Goal: Task Accomplishment & Management: Complete application form

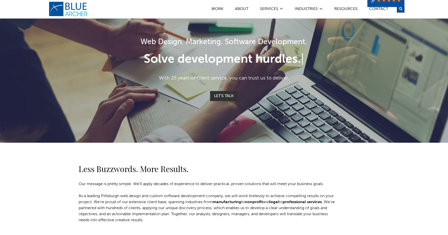
scroll to position [28, 0]
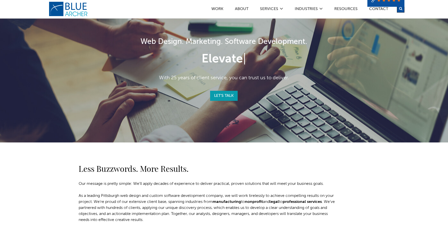
click at [223, 95] on link "Let's Talk" at bounding box center [224, 96] width 28 height 10
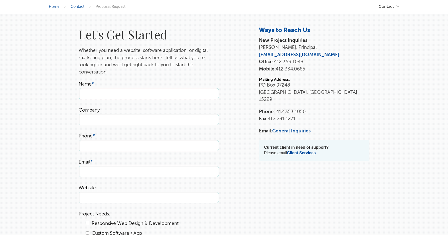
scroll to position [25, 0]
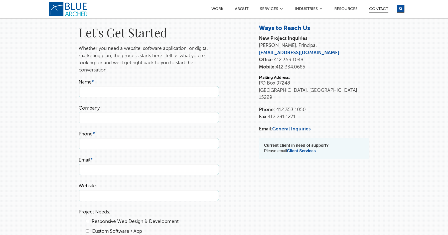
click at [126, 90] on input "Name *" at bounding box center [149, 91] width 140 height 11
type input "[PERSON_NAME]"
type input "5596235763"
type input "[EMAIL_ADDRESS][DOMAIN_NAME]"
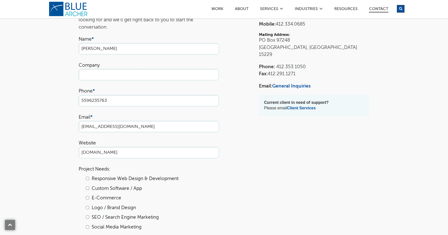
scroll to position [69, 0]
type input "[DOMAIN_NAME]"
click at [118, 75] on input "Company" at bounding box center [149, 73] width 140 height 11
click at [71, 136] on div "Let's Get Started Whether you need a website, software application, or digital …" at bounding box center [224, 165] width 361 height 369
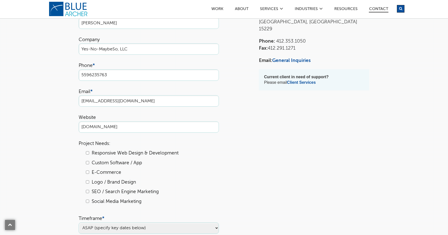
scroll to position [92, 0]
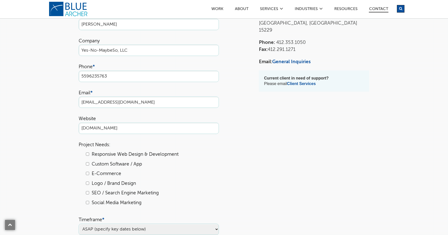
click at [135, 50] on input "Yes-No-MaybeSo, LLC" at bounding box center [149, 50] width 140 height 11
type input "Yes-No-MaybeSo, LLC"
click at [60, 136] on div "Let's Get Started Whether you need a website, software application, or digital …" at bounding box center [224, 141] width 361 height 369
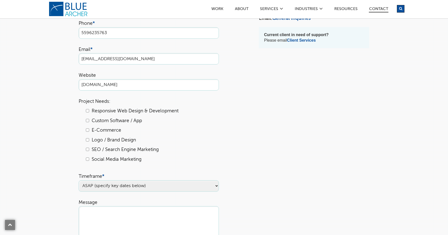
scroll to position [136, 0]
click at [87, 110] on input "Responsive Web Design & Development" at bounding box center [87, 110] width 3 height 3
checkbox input "true"
click at [86, 139] on input "Logo / Brand Design" at bounding box center [87, 139] width 3 height 3
checkbox input "true"
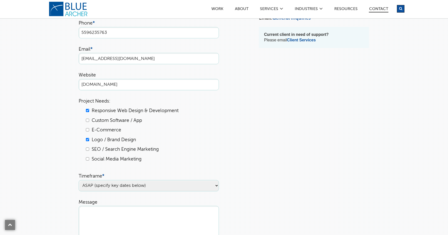
click at [87, 149] on input "SEO / Search Engine Marketing" at bounding box center [87, 148] width 3 height 3
checkbox input "true"
click at [87, 158] on input "Social Media Marketing" at bounding box center [87, 158] width 3 height 3
checkbox input "true"
click at [87, 130] on input "E-Commerce" at bounding box center [87, 129] width 3 height 3
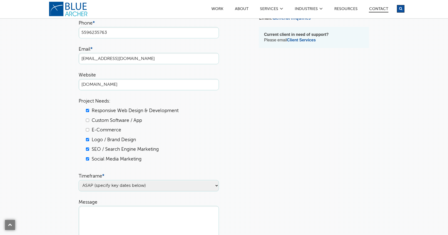
checkbox input "true"
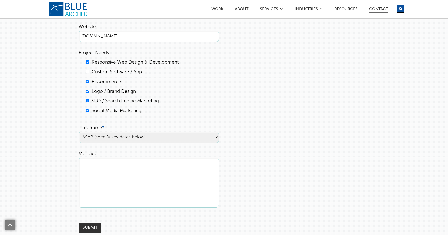
scroll to position [184, 0]
click at [100, 139] on select "ASAP (specify key dates below) [DATE] [DATE] Undecided" at bounding box center [149, 136] width 140 height 11
select select "[DATE]"
click at [79, 131] on select "ASAP (specify key dates below) [DATE] [DATE] Undecided" at bounding box center [149, 136] width 140 height 11
click at [100, 163] on textarea "Message" at bounding box center [149, 182] width 140 height 50
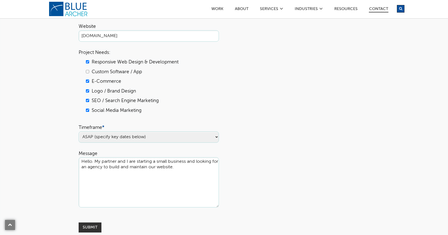
click at [168, 161] on textarea "Hello. My partner and I are starting a small business and looking for an agency…" at bounding box center [149, 182] width 140 height 50
click at [205, 166] on textarea "Hello. My partner and I are starting a small SaaS business and looking for an a…" at bounding box center [149, 182] width 140 height 50
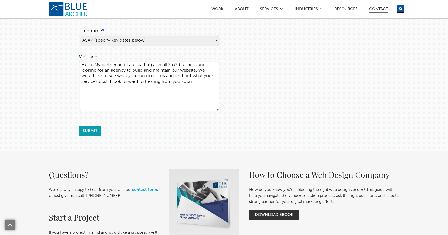
scroll to position [280, 0]
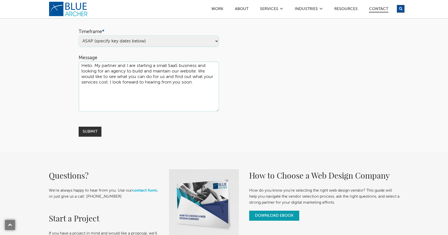
type textarea "Hello. My partner and I are starting a small SaaS business and looking for an a…"
click at [90, 130] on input "Submit" at bounding box center [90, 131] width 23 height 10
